Goal: Transaction & Acquisition: Purchase product/service

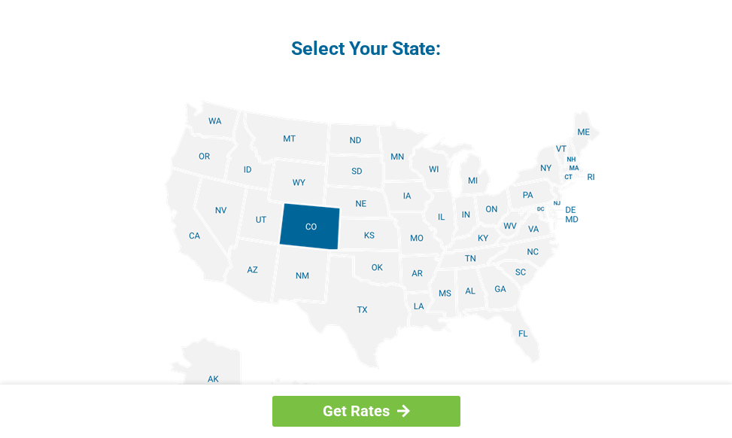
scroll to position [1880, 0]
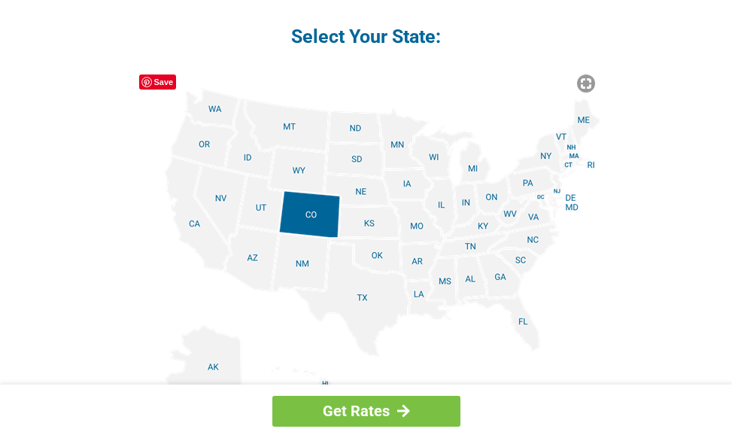
click at [520, 237] on img at bounding box center [366, 257] width 469 height 339
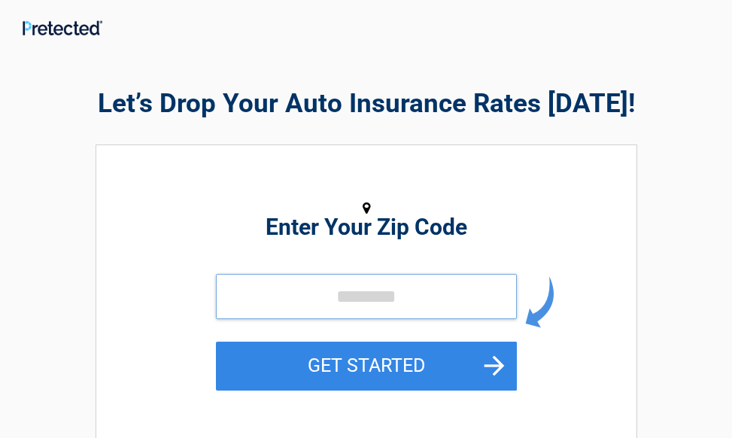
click at [301, 290] on input "tel" at bounding box center [366, 296] width 301 height 45
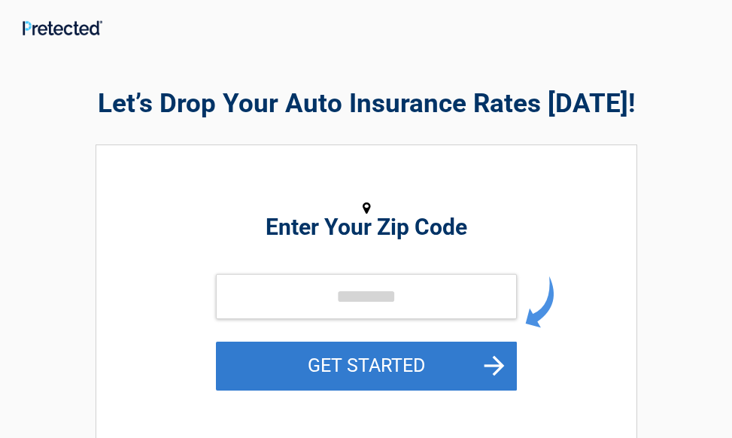
click at [502, 365] on button "GET STARTED" at bounding box center [366, 365] width 301 height 49
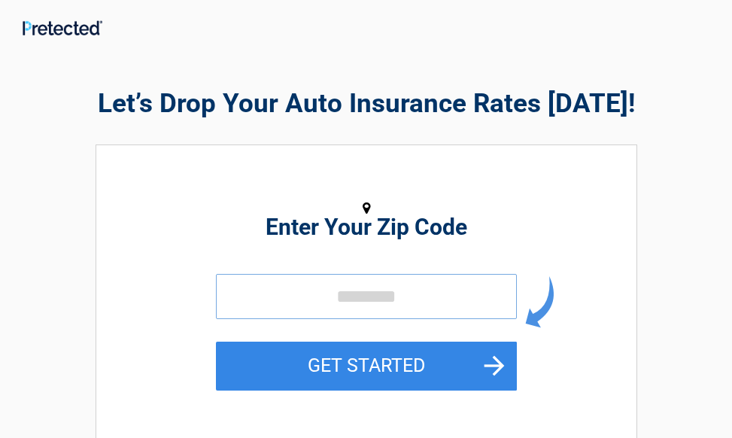
click at [265, 288] on input "tel" at bounding box center [366, 296] width 301 height 45
type input "*****"
click at [496, 366] on button "GET STARTED" at bounding box center [366, 365] width 301 height 49
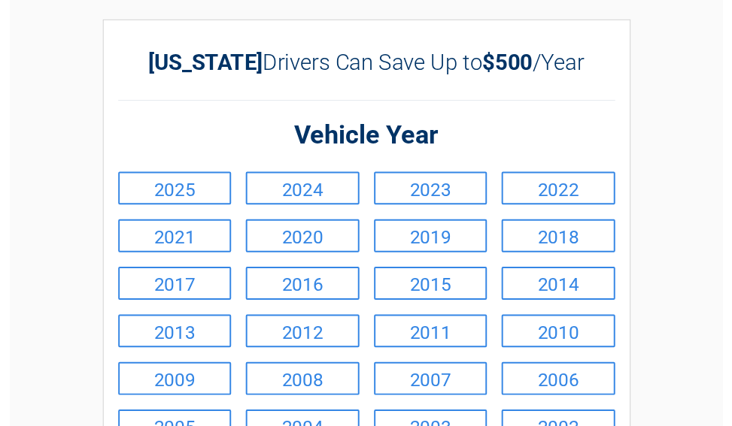
scroll to position [75, 0]
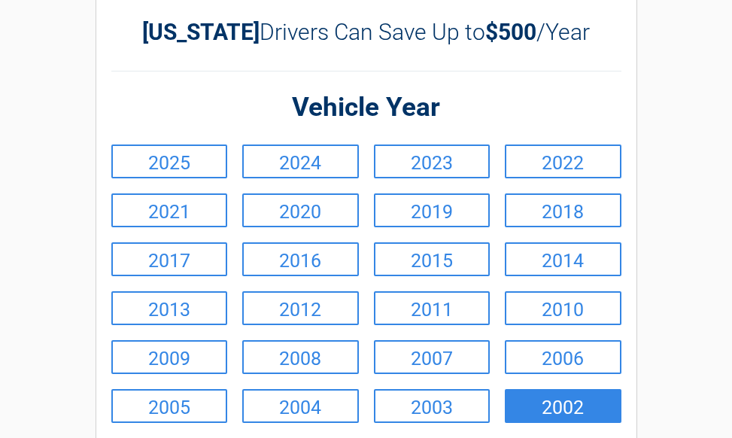
click at [599, 402] on link "2002" at bounding box center [563, 406] width 117 height 34
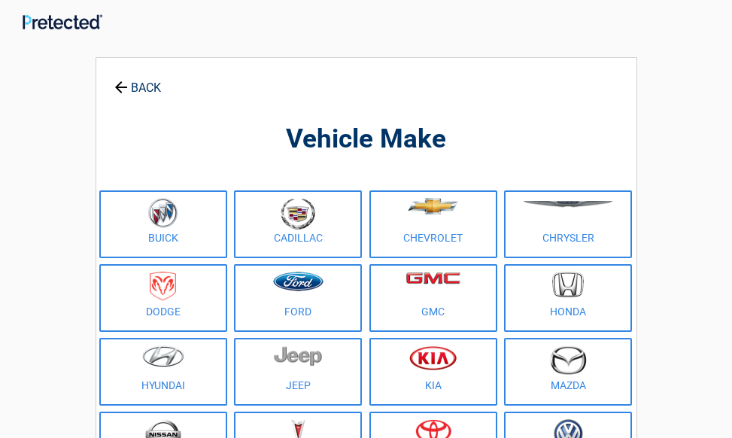
scroll to position [0, 0]
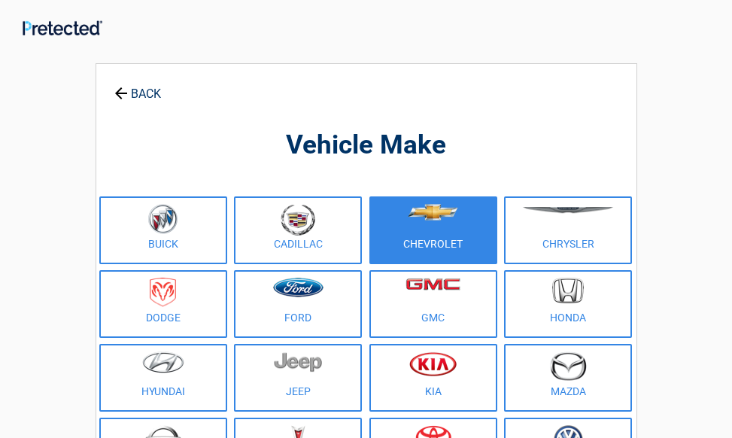
click at [477, 232] on figure at bounding box center [433, 221] width 110 height 34
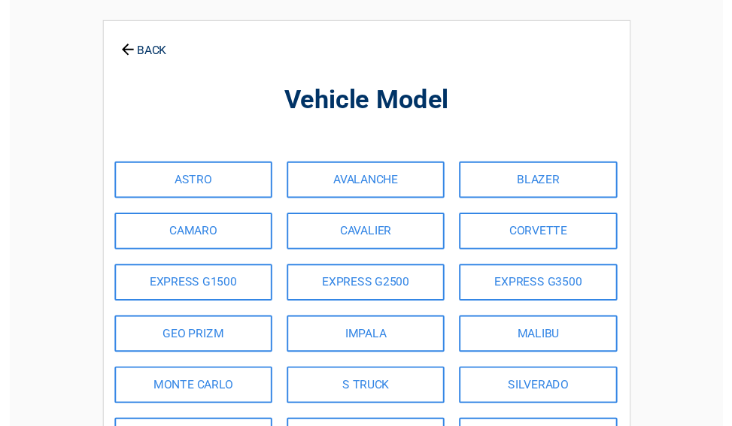
scroll to position [75, 0]
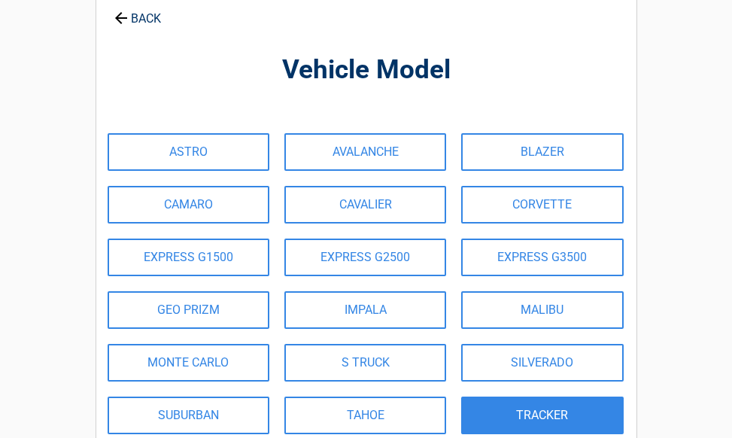
click at [599, 403] on link "TRACKER" at bounding box center [542, 415] width 162 height 38
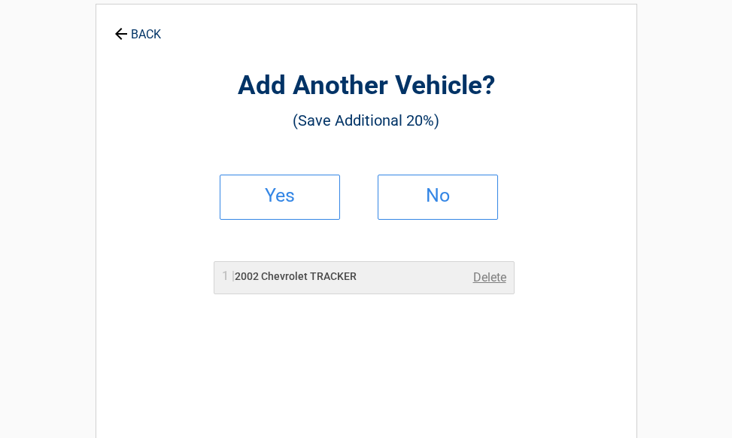
scroll to position [0, 0]
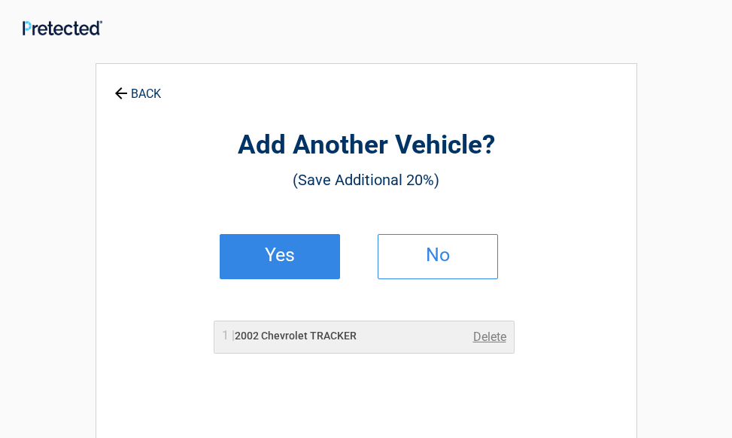
click at [307, 247] on link "Yes" at bounding box center [280, 256] width 120 height 45
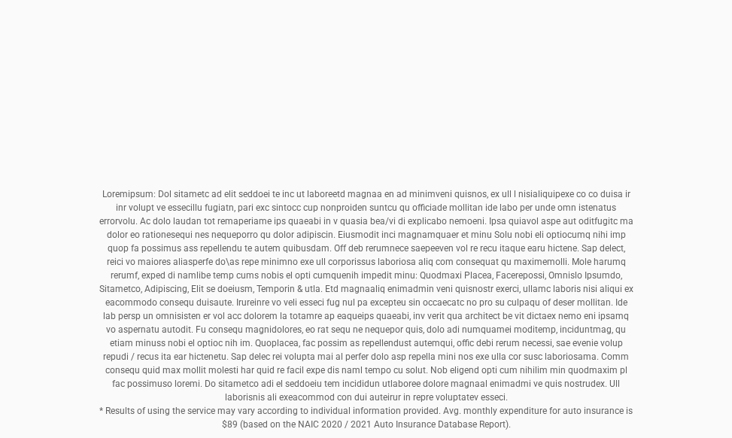
scroll to position [714, 0]
